Goal: Navigation & Orientation: Find specific page/section

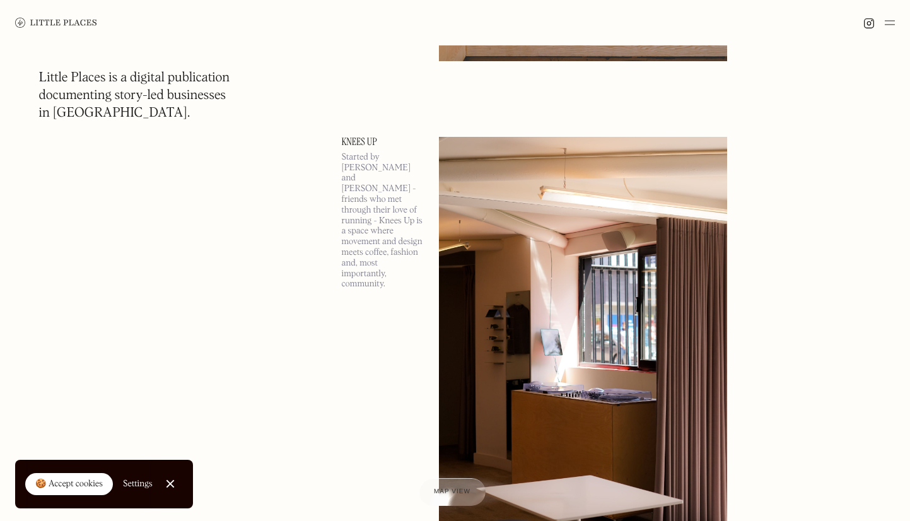
scroll to position [2547, 0]
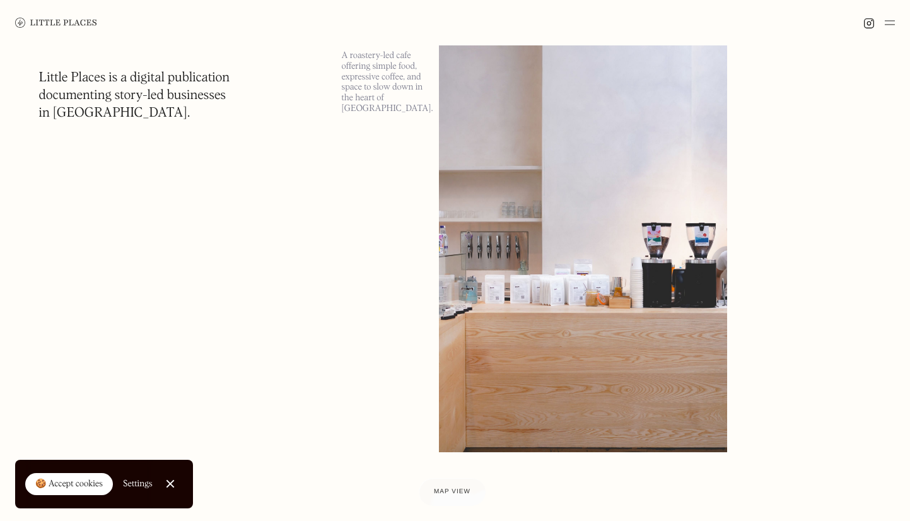
click at [550, 268] on img at bounding box center [583, 243] width 288 height 417
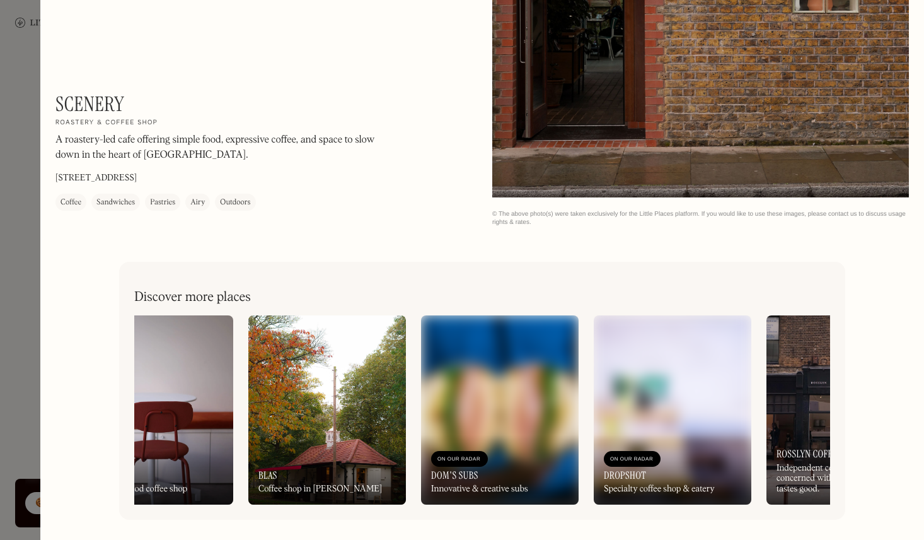
scroll to position [0, 405]
click at [504, 409] on img at bounding box center [499, 409] width 158 height 189
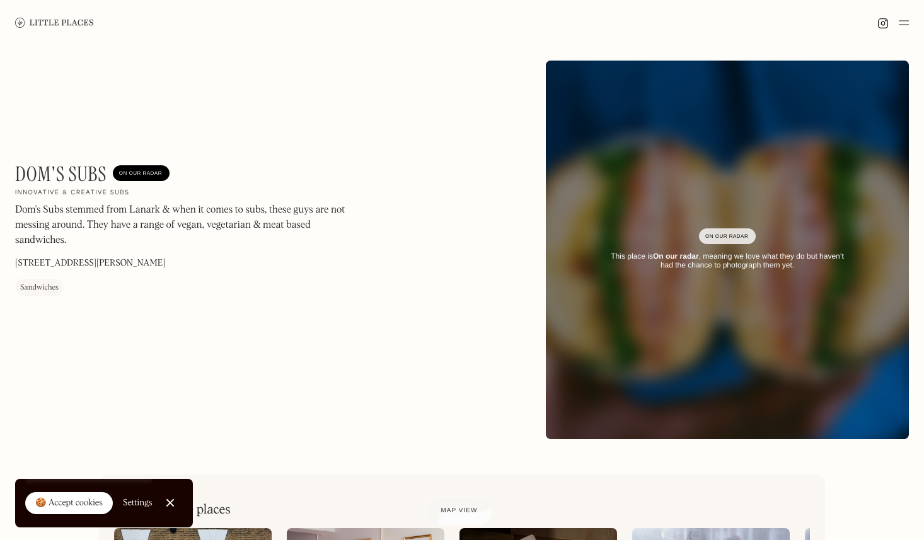
click at [655, 289] on img at bounding box center [727, 250] width 436 height 454
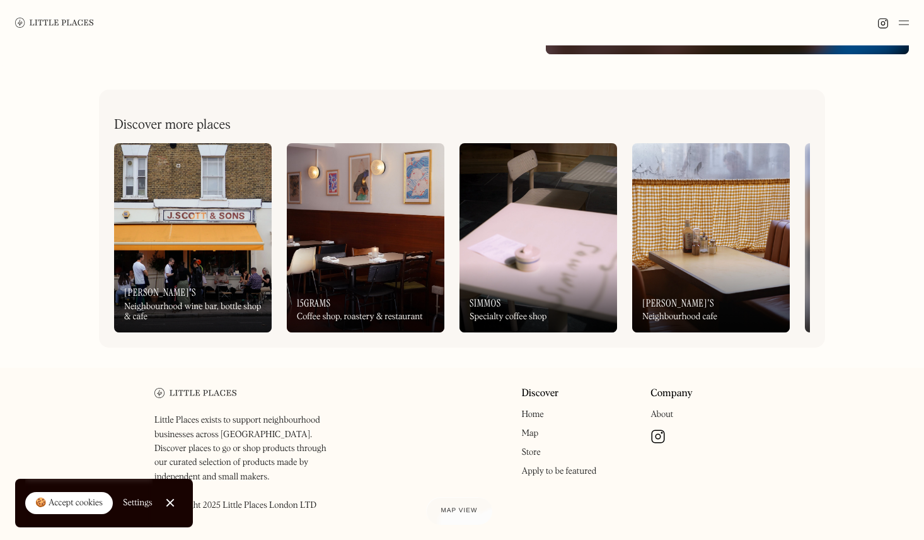
scroll to position [412, 0]
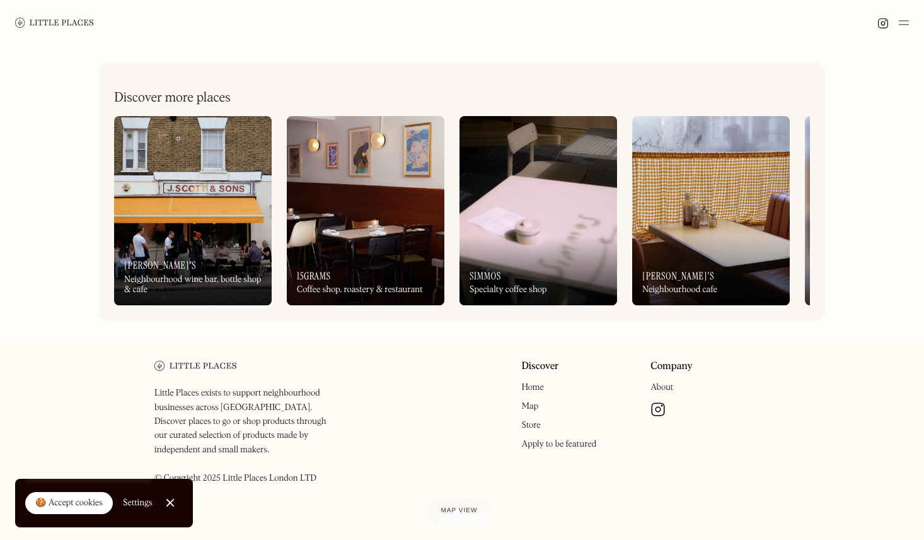
click at [538, 224] on img at bounding box center [539, 210] width 158 height 189
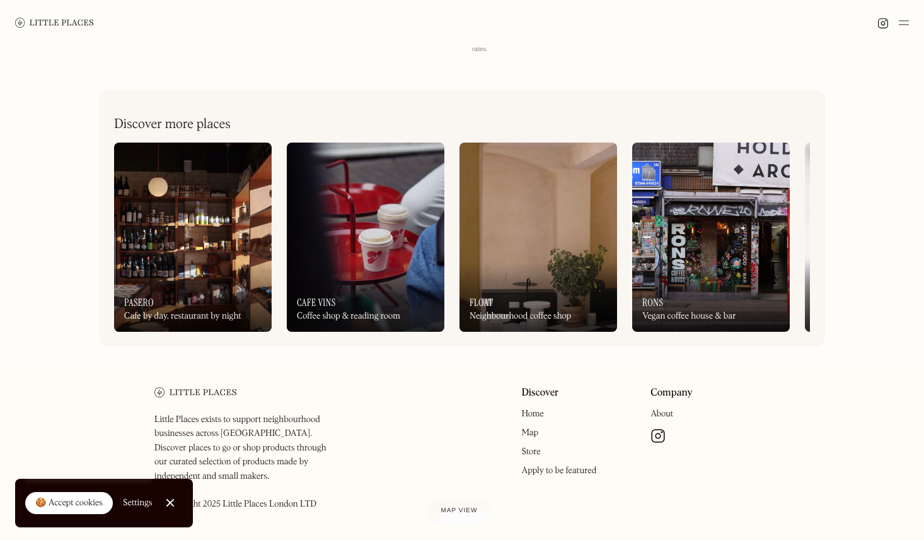
scroll to position [519, 0]
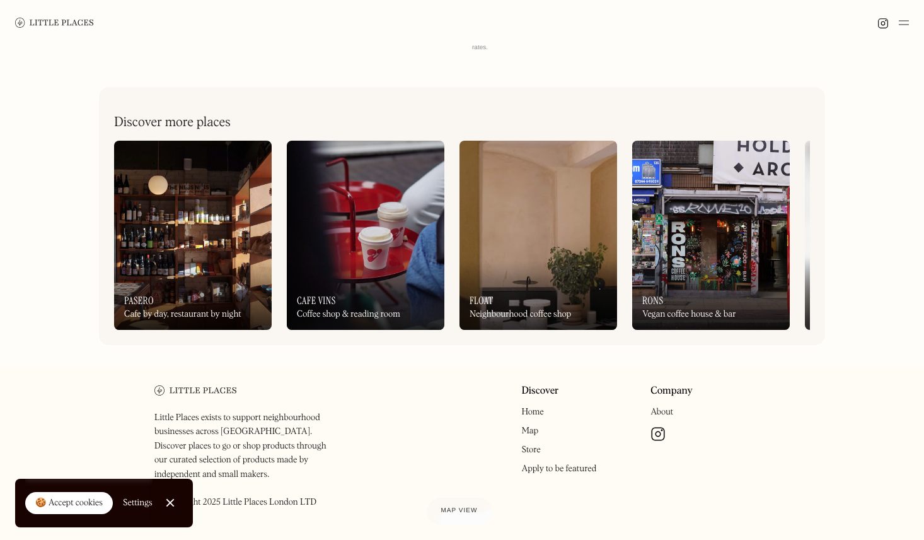
click at [534, 250] on img at bounding box center [539, 235] width 158 height 189
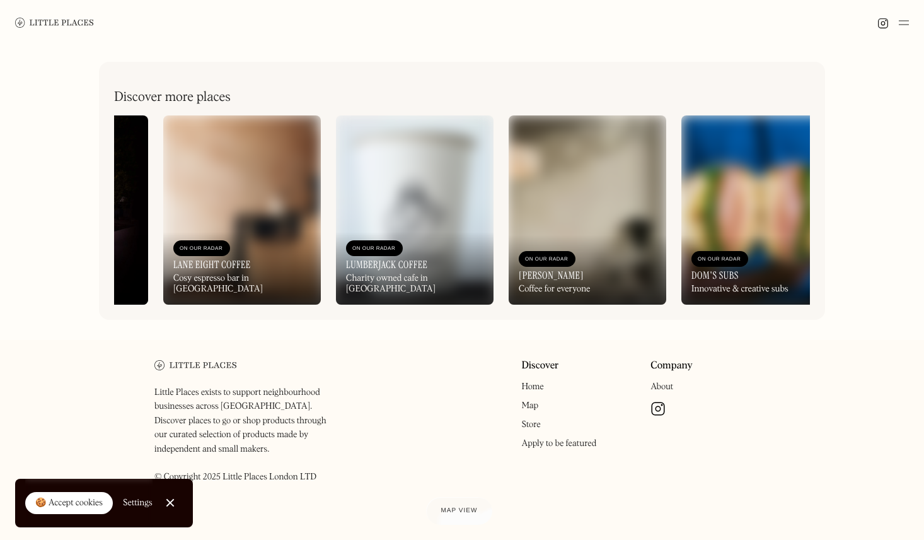
scroll to position [0, 1016]
